Goal: Information Seeking & Learning: Learn about a topic

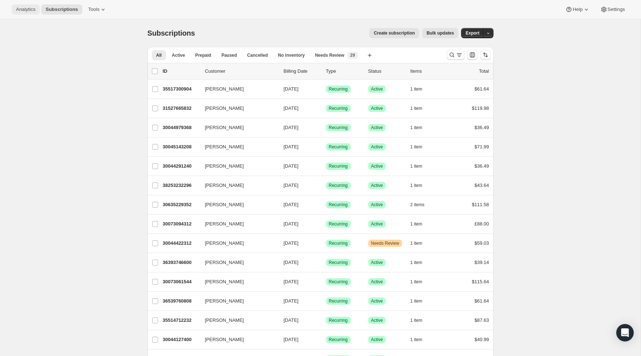
click at [25, 12] on span "Analytics" at bounding box center [25, 10] width 19 height 6
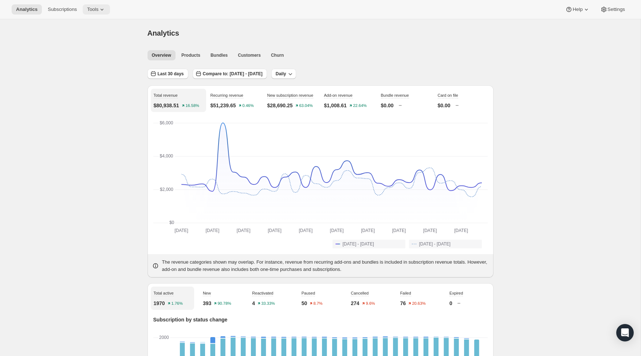
click at [104, 11] on icon at bounding box center [101, 9] width 7 height 7
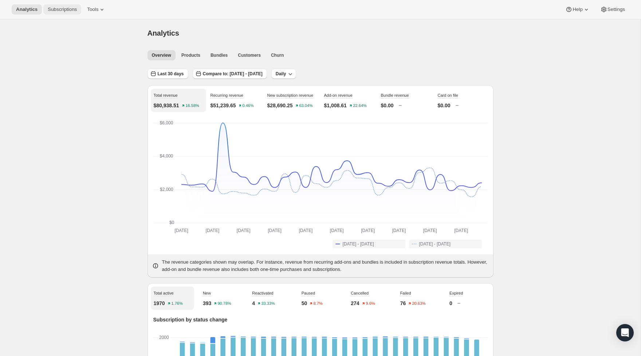
click at [67, 11] on span "Subscriptions" at bounding box center [62, 10] width 29 height 6
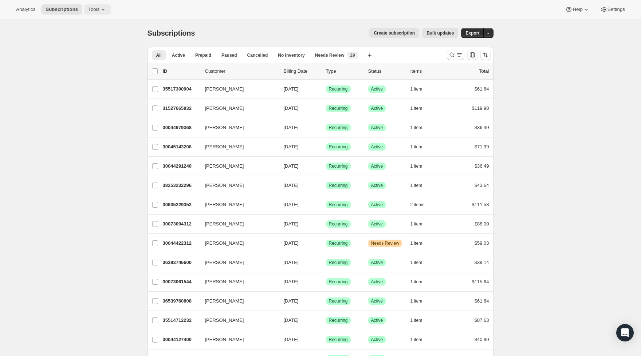
click at [102, 8] on icon at bounding box center [102, 9] width 7 height 7
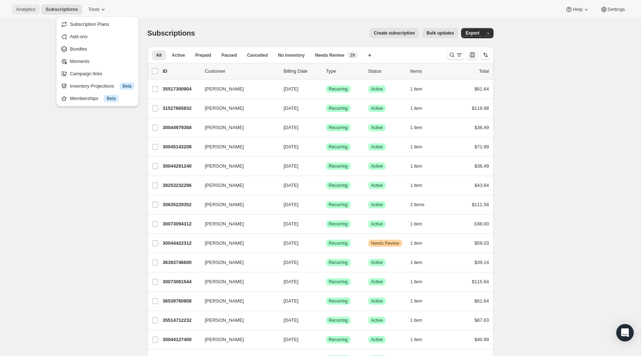
click at [29, 8] on span "Analytics" at bounding box center [25, 10] width 19 height 6
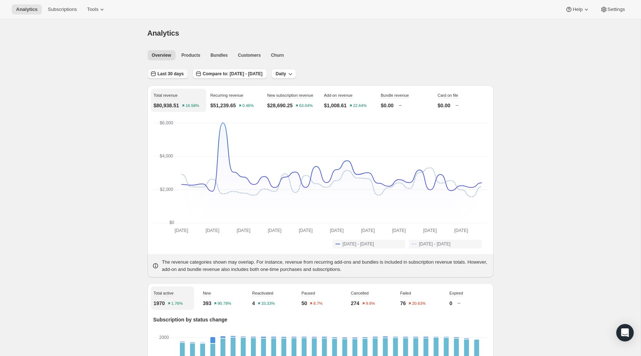
click at [178, 75] on span "Last 30 days" at bounding box center [171, 74] width 26 height 6
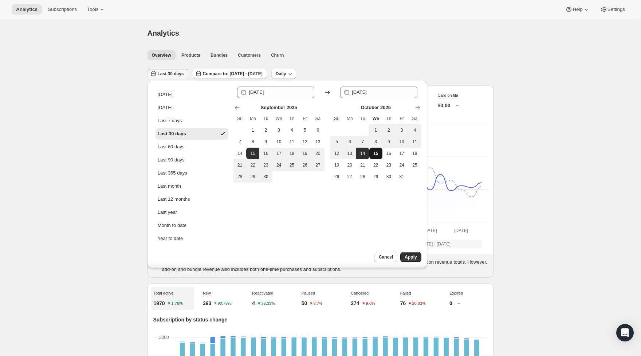
click at [376, 154] on span "15" at bounding box center [375, 154] width 7 height 6
type input "[DATE]"
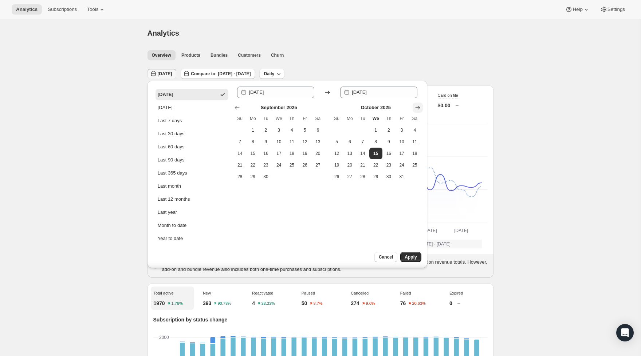
click at [415, 109] on icon "Show next month, November 2025" at bounding box center [417, 107] width 7 height 7
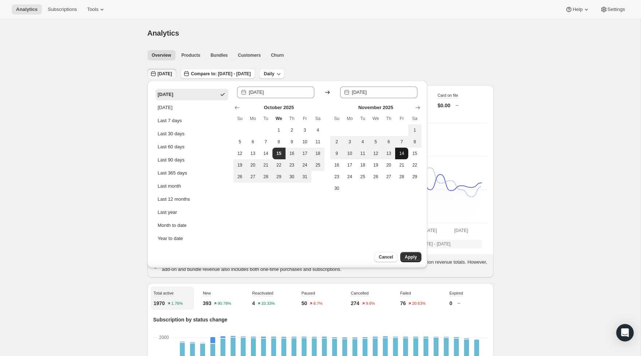
click at [404, 157] on button "14" at bounding box center [401, 154] width 13 height 12
type input "[DATE]"
click at [415, 258] on span "Apply" at bounding box center [410, 257] width 12 height 6
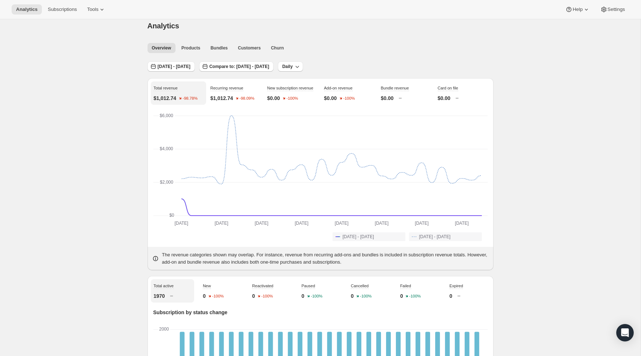
scroll to position [1, 0]
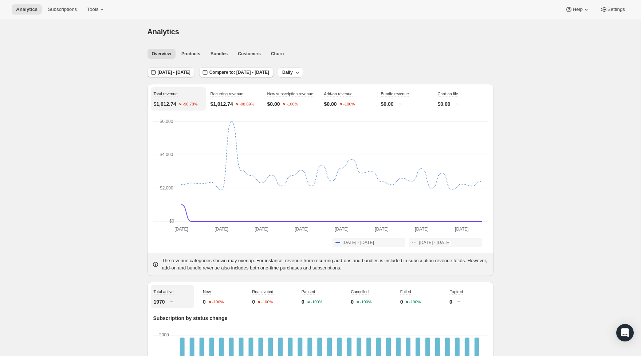
click at [184, 69] on button "[DATE] - [DATE]" at bounding box center [170, 72] width 47 height 10
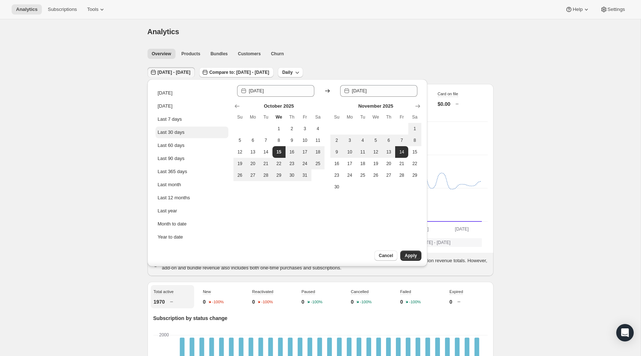
click at [177, 134] on div "Last 30 days" at bounding box center [171, 132] width 27 height 7
type input "[DATE]"
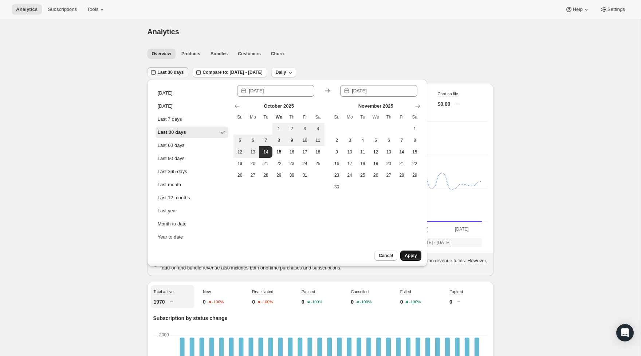
click at [411, 258] on span "Apply" at bounding box center [410, 256] width 12 height 6
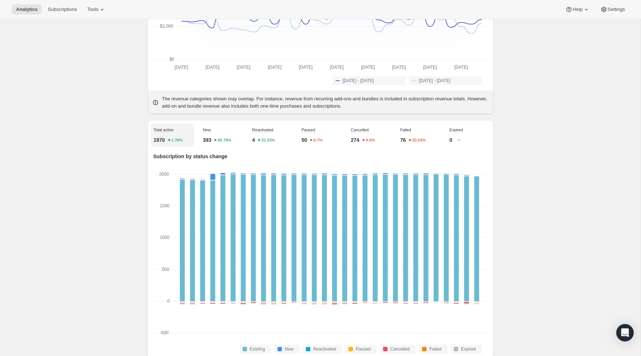
scroll to position [0, 0]
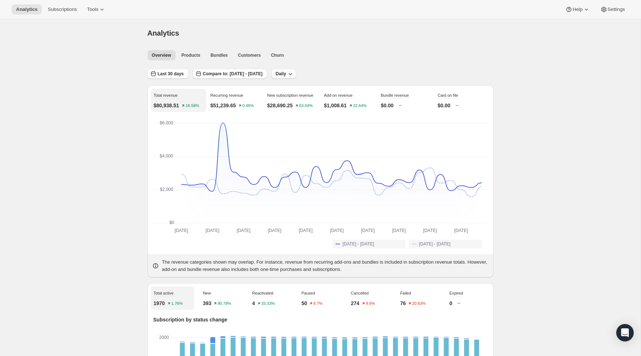
click at [294, 75] on icon "button" at bounding box center [289, 73] width 7 height 7
click at [313, 58] on ul "Overview Products Bundles Customers Churn More views" at bounding box center [318, 55] width 344 height 10
click at [218, 51] on button "Bundles" at bounding box center [219, 55] width 26 height 10
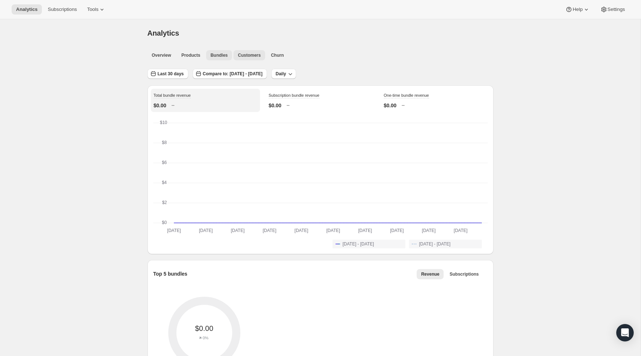
click at [251, 55] on span "Customers" at bounding box center [249, 55] width 23 height 6
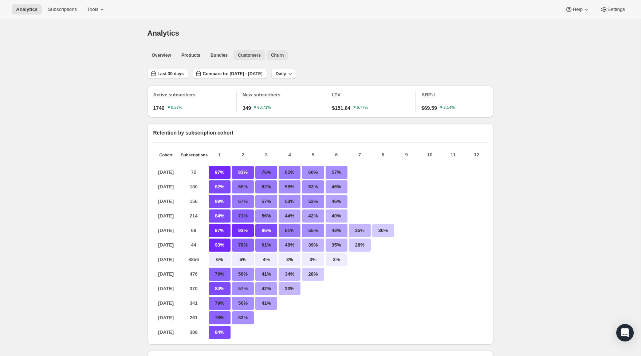
click at [276, 55] on span "Churn" at bounding box center [277, 55] width 13 height 6
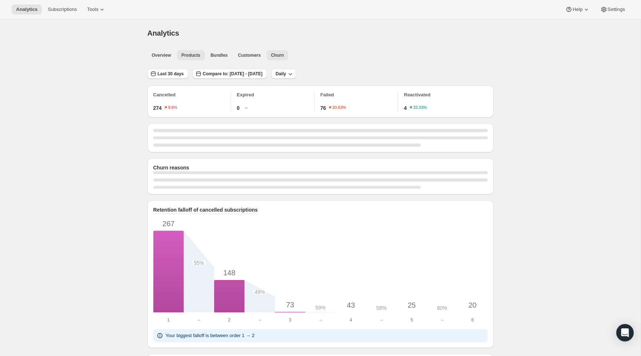
click at [197, 57] on span "Products" at bounding box center [190, 55] width 19 height 6
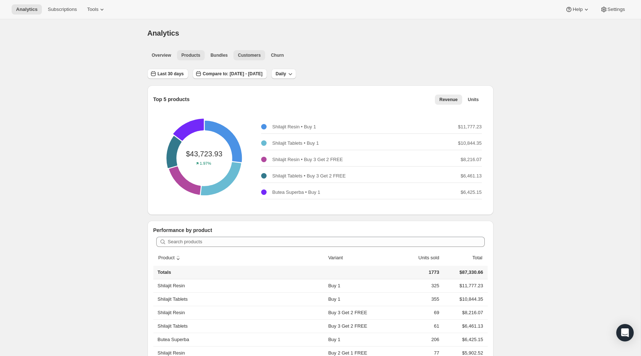
click at [262, 54] on button "Customers" at bounding box center [249, 55] width 32 height 10
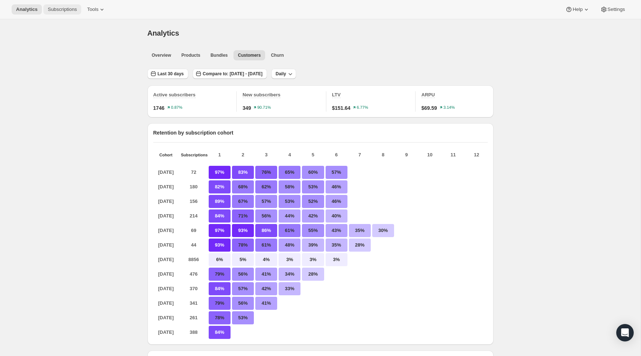
click at [62, 12] on span "Subscriptions" at bounding box center [62, 10] width 29 height 6
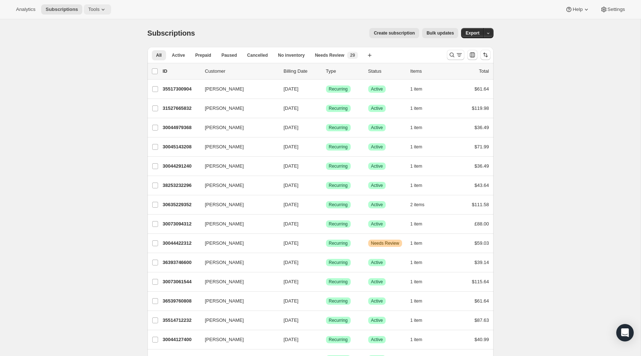
click at [99, 7] on span "Tools" at bounding box center [93, 10] width 11 height 6
click at [96, 21] on span "Subscription Plans" at bounding box center [89, 23] width 39 height 5
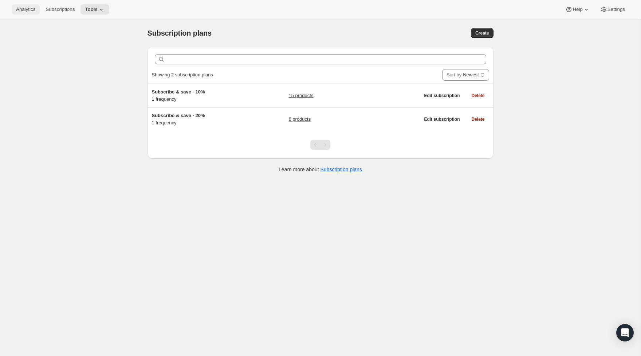
click at [31, 12] on span "Analytics" at bounding box center [25, 10] width 19 height 6
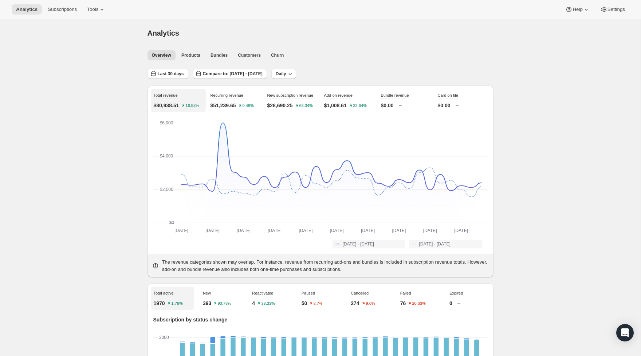
click at [613, 15] on div "Analytics Subscriptions Tools Help Settings" at bounding box center [320, 9] width 641 height 19
click at [616, 11] on span "Settings" at bounding box center [615, 10] width 17 height 6
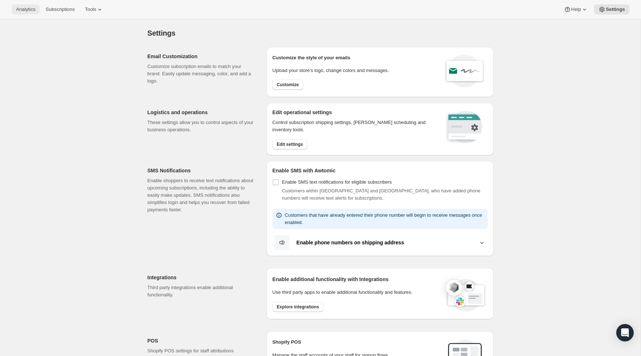
click at [28, 11] on span "Analytics" at bounding box center [25, 10] width 19 height 6
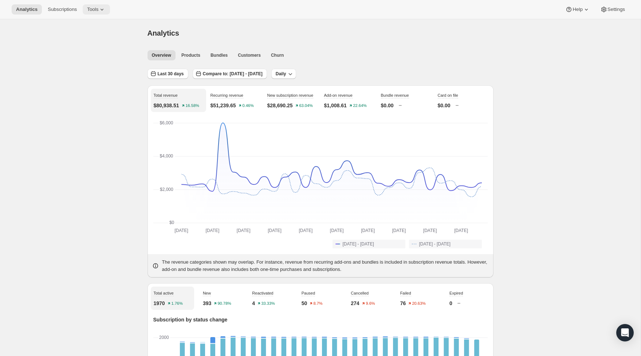
click at [92, 5] on button "Tools" at bounding box center [96, 9] width 27 height 10
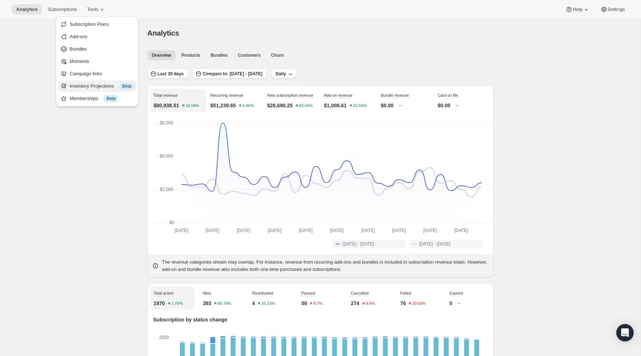
click at [101, 88] on div "Inventory Projections Info Beta" at bounding box center [102, 86] width 64 height 7
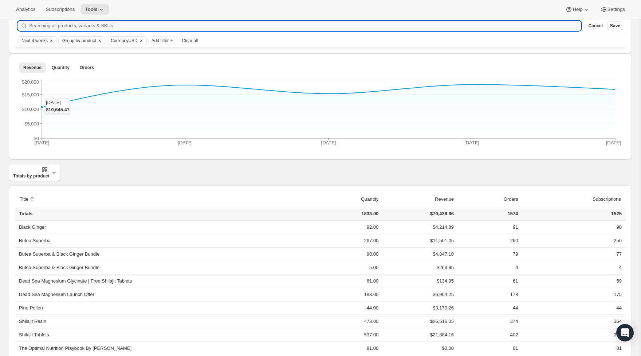
scroll to position [111, 0]
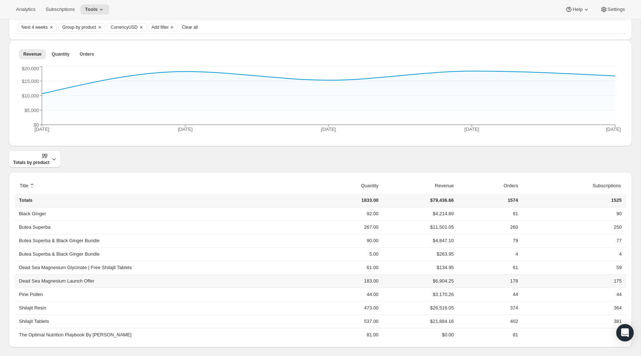
click at [435, 280] on td "$6,904.25" at bounding box center [417, 280] width 75 height 13
drag, startPoint x: 433, startPoint y: 280, endPoint x: 454, endPoint y: 280, distance: 21.1
click at [470, 280] on tr "Dead Sea Magnesium Launch Offer 183.00 $6,904.25 178 175" at bounding box center [320, 280] width 611 height 13
click at [451, 280] on td "$6,904.25" at bounding box center [417, 280] width 75 height 13
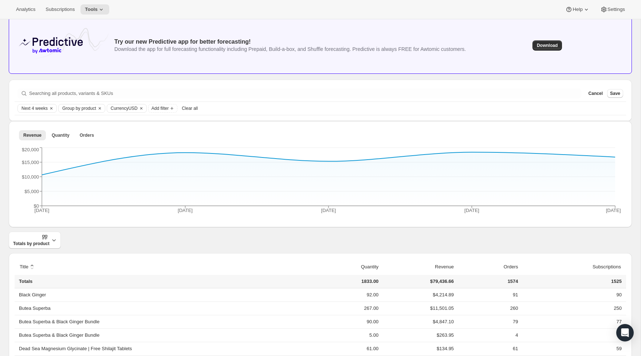
scroll to position [0, 0]
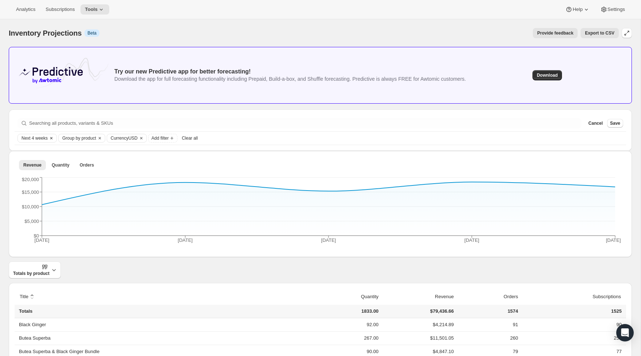
click at [36, 136] on span "Next 4 weeks" at bounding box center [34, 138] width 26 height 6
drag, startPoint x: 30, startPoint y: 159, endPoint x: 17, endPoint y: 159, distance: 13.1
type input "1"
click at [22, 159] on input "Date Range" at bounding box center [45, 159] width 47 height 10
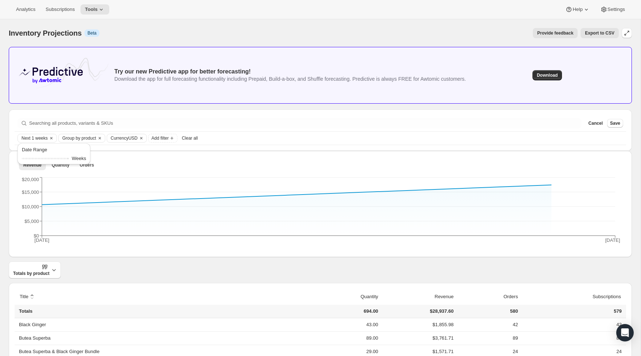
click at [114, 266] on div "Totals by product" at bounding box center [320, 270] width 623 height 17
click at [35, 136] on span "Next 1 weeks" at bounding box center [34, 138] width 26 height 6
click at [77, 158] on p "Weeks" at bounding box center [79, 158] width 15 height 7
click at [87, 135] on span "Group by product" at bounding box center [79, 138] width 34 height 6
click at [123, 137] on span "Currency USD" at bounding box center [124, 138] width 27 height 6
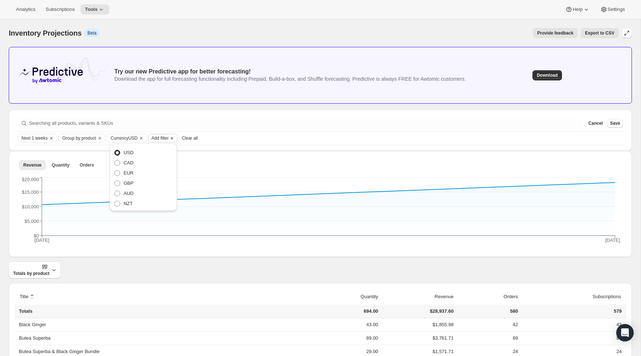
click at [159, 139] on span "Add filter" at bounding box center [159, 138] width 17 height 6
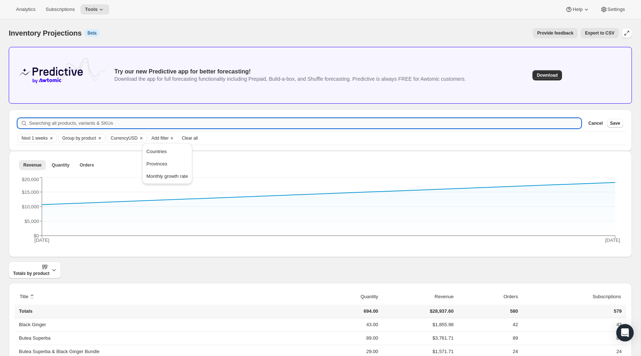
click at [240, 120] on input "Searching all products, variants & SKUs" at bounding box center [305, 123] width 552 height 10
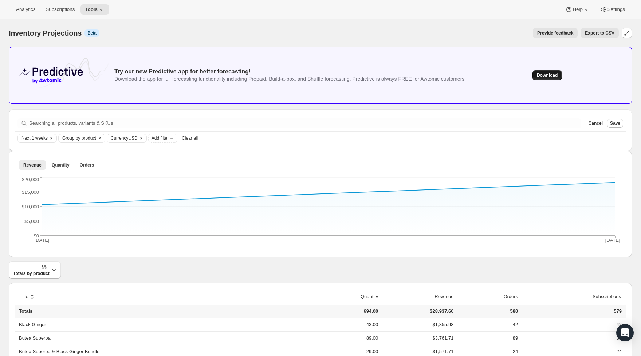
click at [556, 76] on span "Download" at bounding box center [547, 75] width 21 height 6
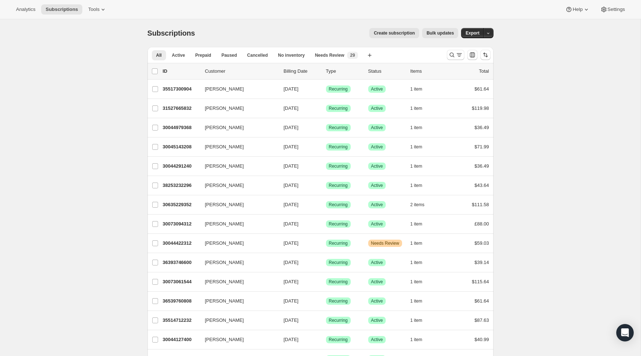
click at [105, 4] on div "Analytics Subscriptions Tools Help Settings" at bounding box center [320, 9] width 641 height 19
click at [99, 9] on span "Tools" at bounding box center [93, 10] width 11 height 6
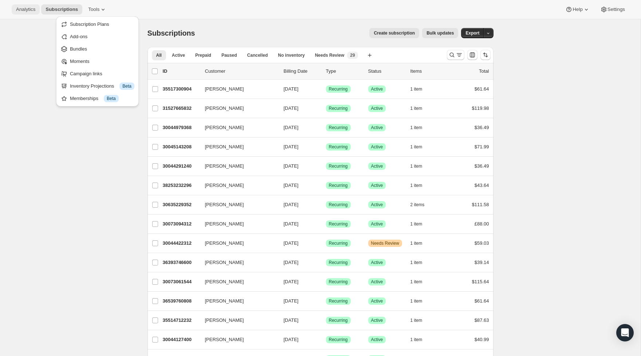
click at [30, 13] on button "Analytics" at bounding box center [26, 9] width 28 height 10
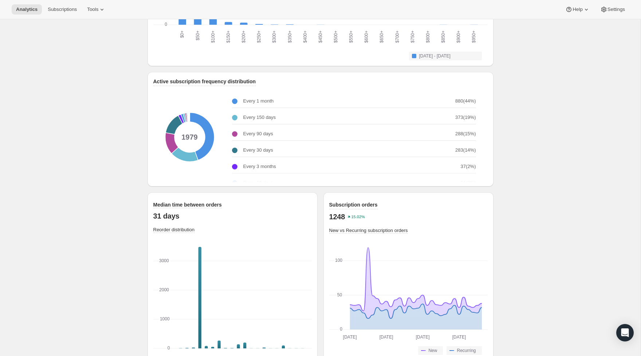
scroll to position [881, 0]
